Goal: Use online tool/utility: Utilize a website feature to perform a specific function

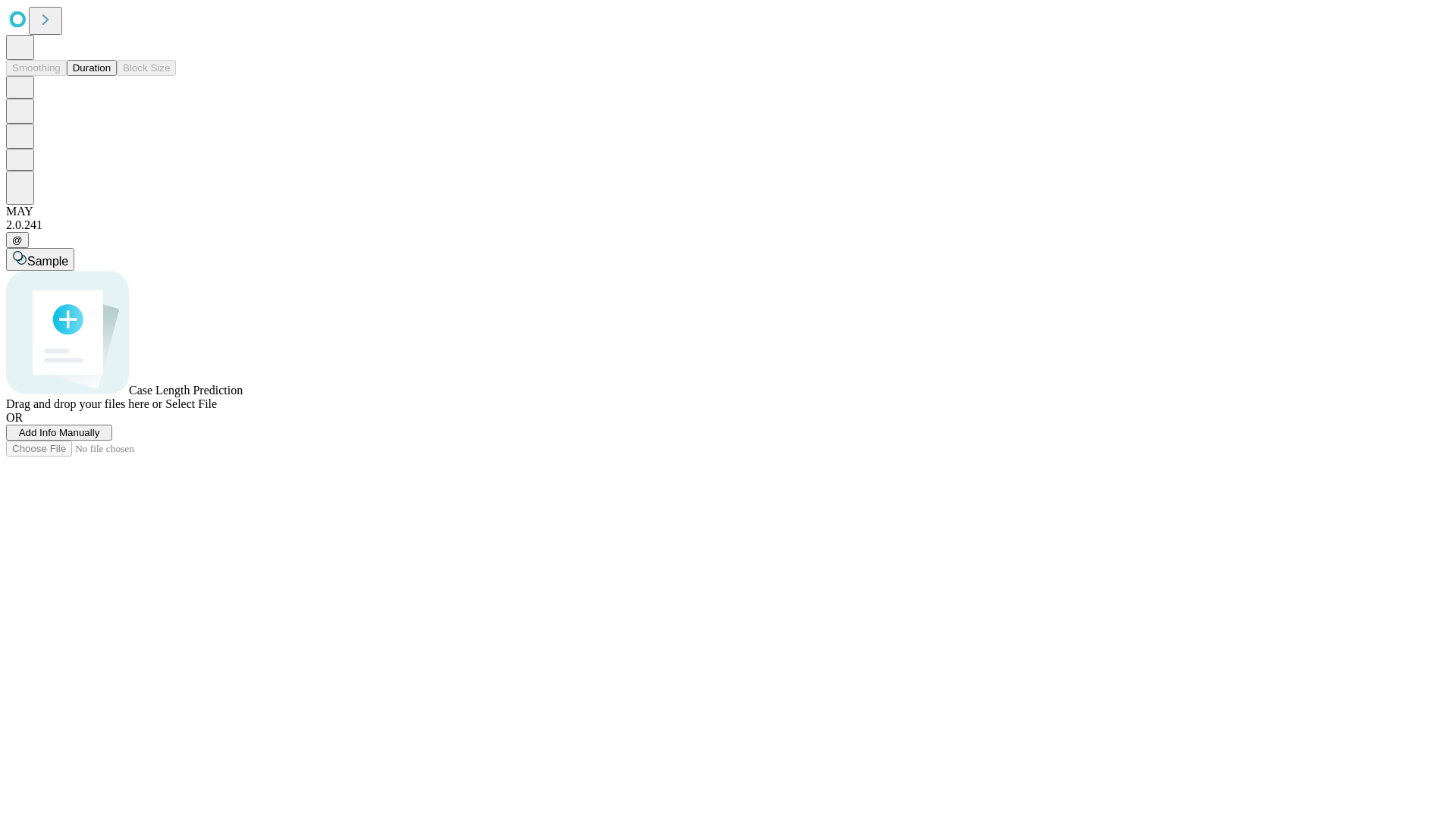
click at [110, 76] on button "Duration" at bounding box center [92, 68] width 50 height 16
click at [100, 439] on span "Add Info Manually" at bounding box center [59, 433] width 81 height 12
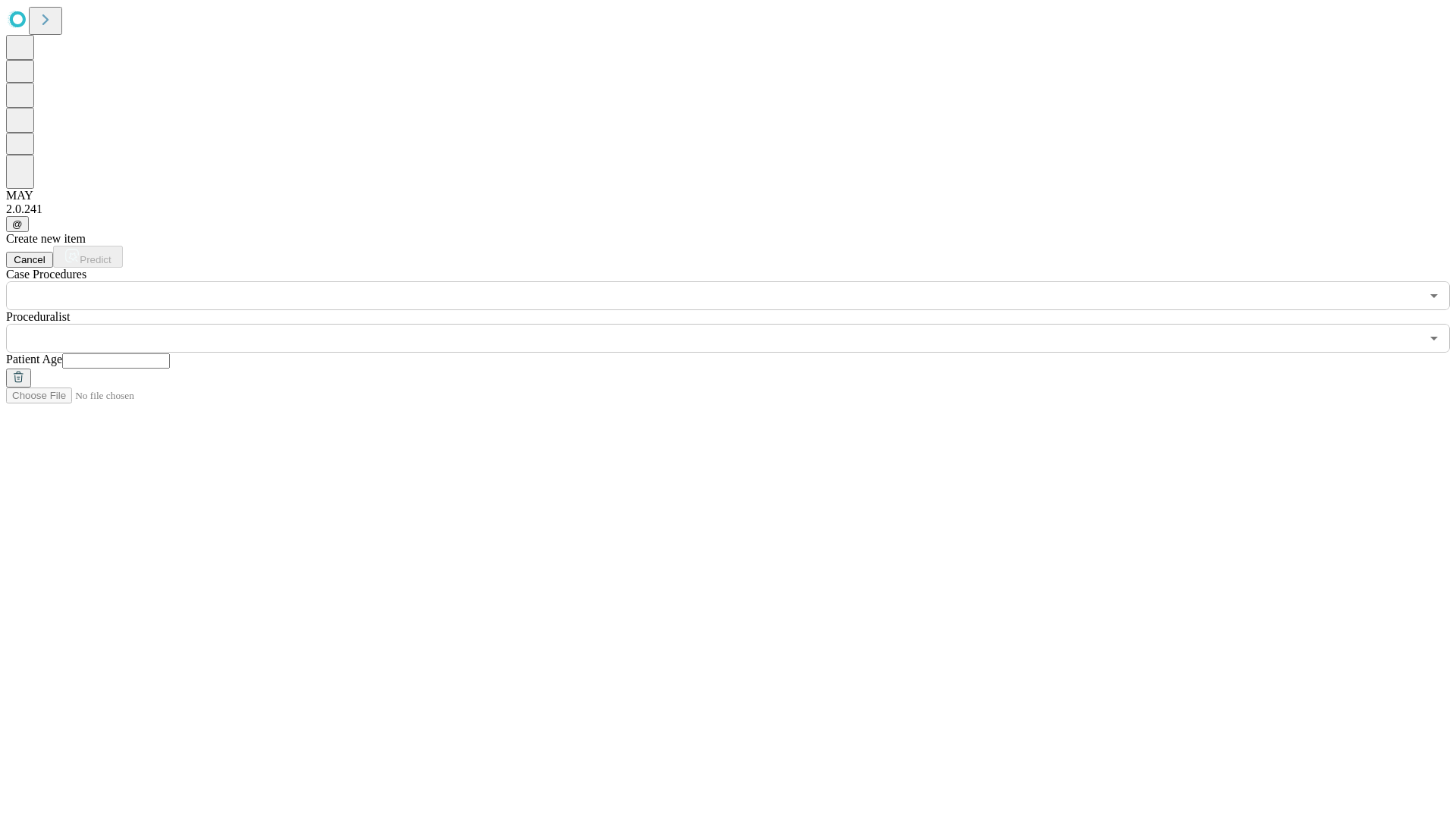
click at [169, 354] on input "text" at bounding box center [115, 361] width 107 height 15
type input "**"
click at [739, 324] on input "text" at bounding box center [713, 338] width 1415 height 29
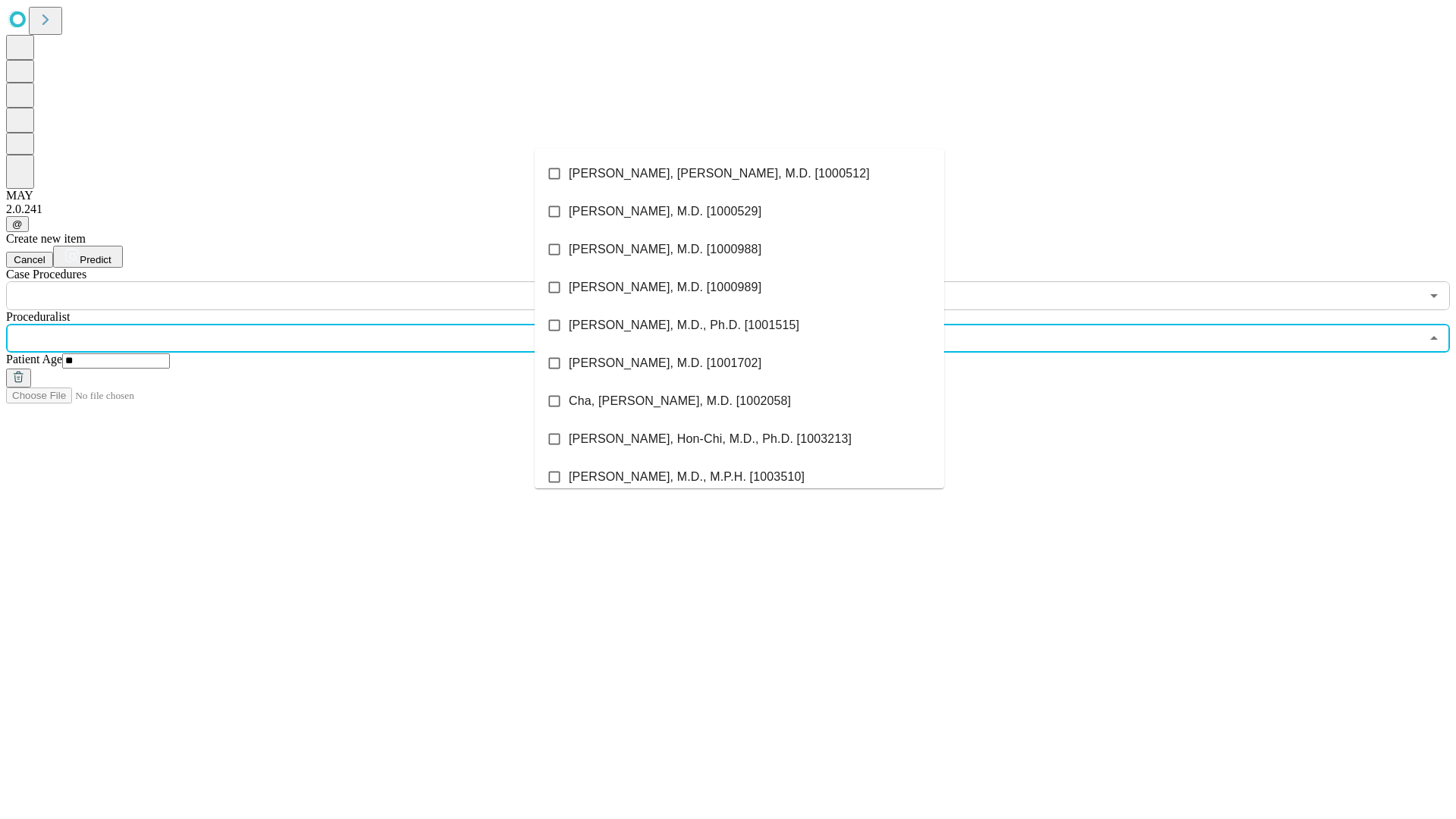
click at [740, 173] on li "[PERSON_NAME], [PERSON_NAME], M.D. [1000512]" at bounding box center [740, 173] width 410 height 37
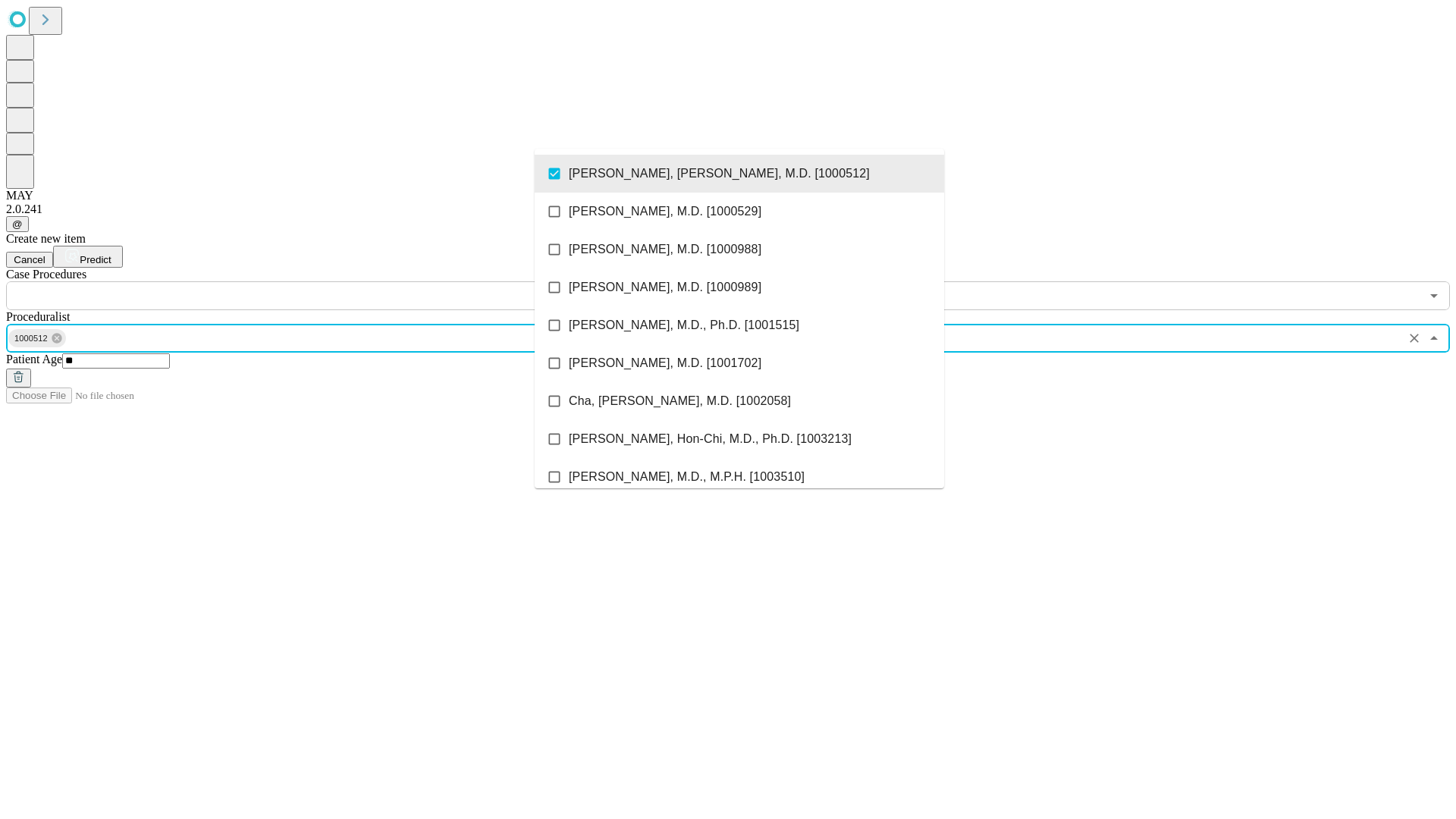
click at [318, 282] on input "text" at bounding box center [713, 296] width 1415 height 29
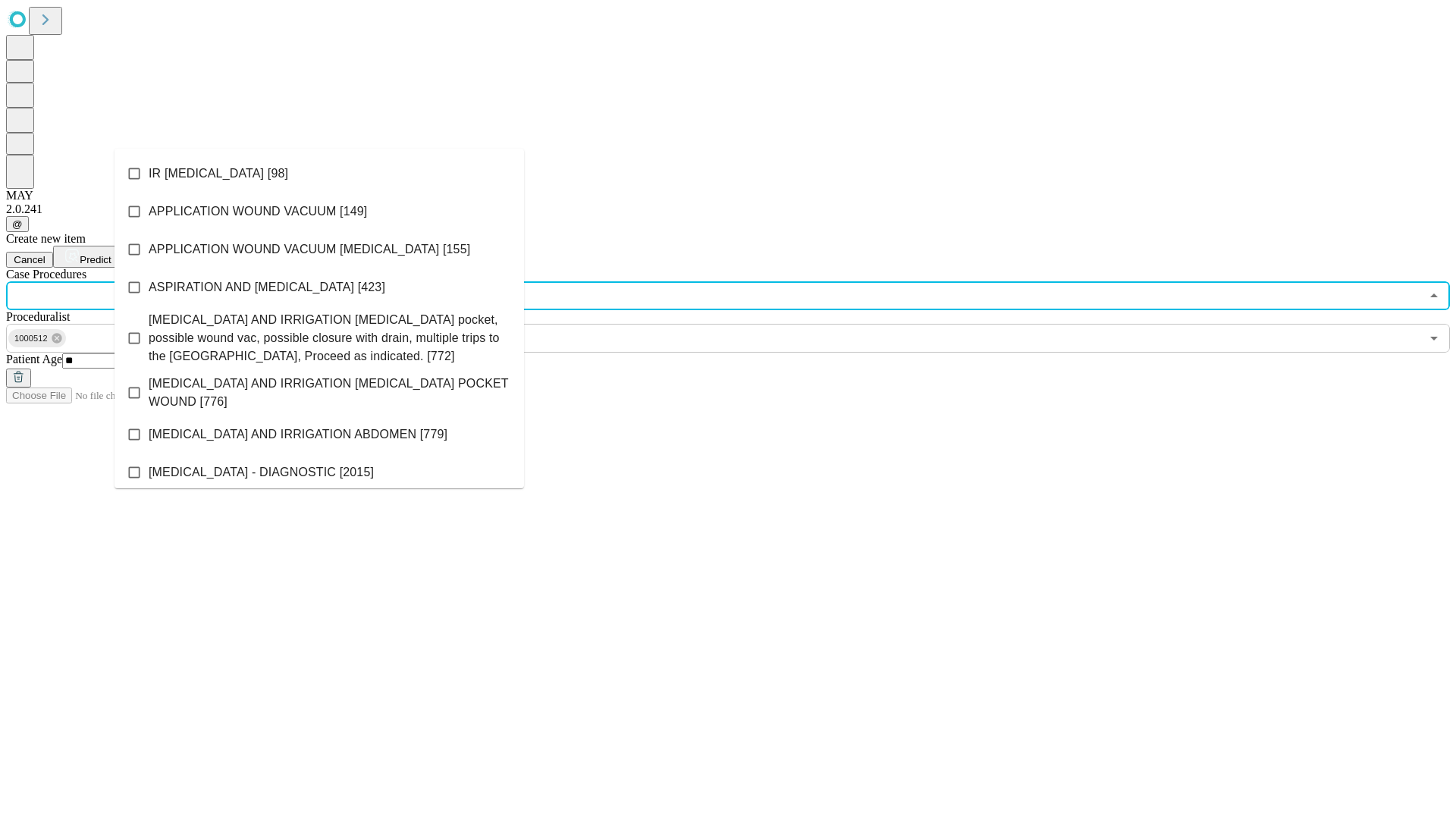
click at [319, 173] on li "IR [MEDICAL_DATA] [98]" at bounding box center [319, 173] width 410 height 37
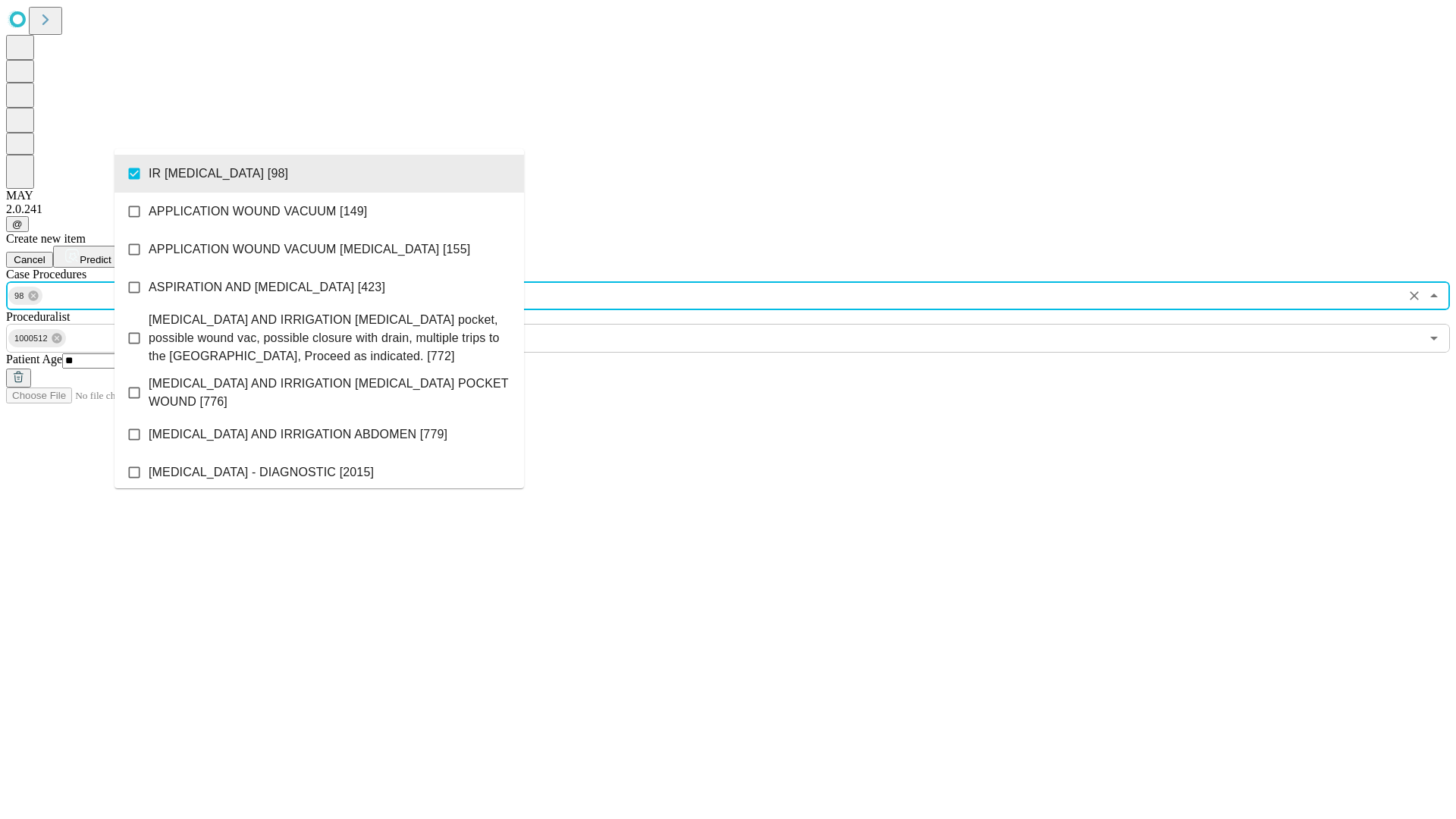
click at [110, 254] on span "Predict" at bounding box center [96, 260] width 32 height 12
